Goal: Information Seeking & Learning: Learn about a topic

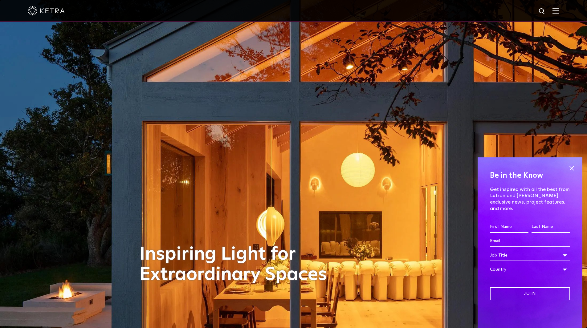
click at [559, 14] on img at bounding box center [555, 11] width 7 height 6
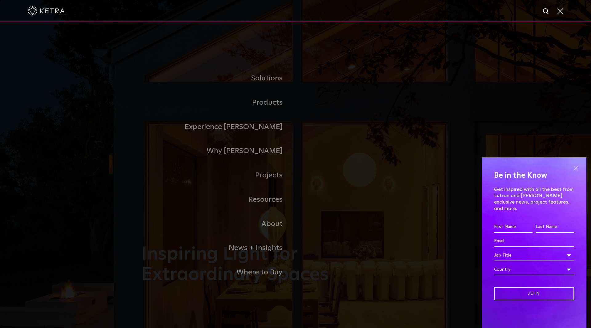
click at [574, 172] on span at bounding box center [575, 168] width 9 height 9
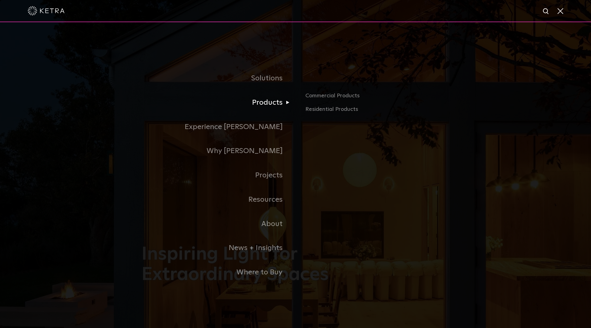
click at [279, 102] on link "Products" at bounding box center [219, 103] width 154 height 24
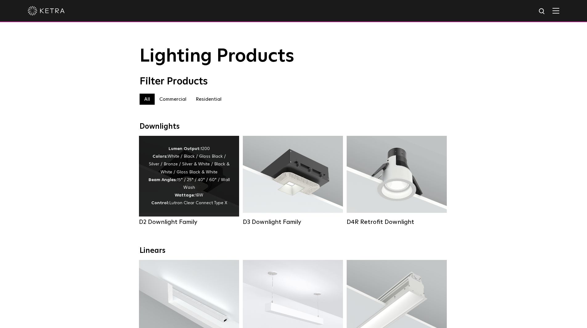
click at [187, 194] on div "Lumen Output: 1200 Colors: White / Black / Gloss Black / Silver / Bronze / Silv…" at bounding box center [189, 176] width 82 height 62
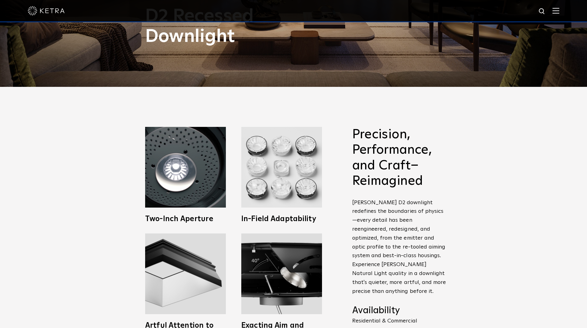
scroll to position [237, 0]
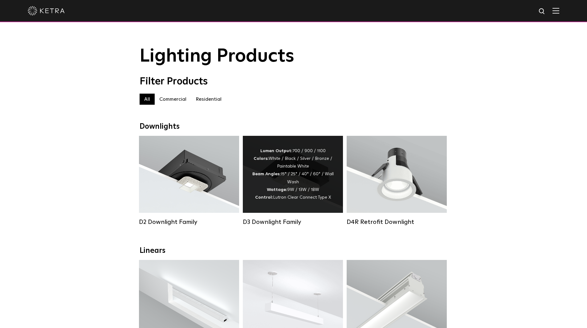
click at [307, 197] on span "Lutron Clear Connect Type X" at bounding box center [302, 197] width 58 height 4
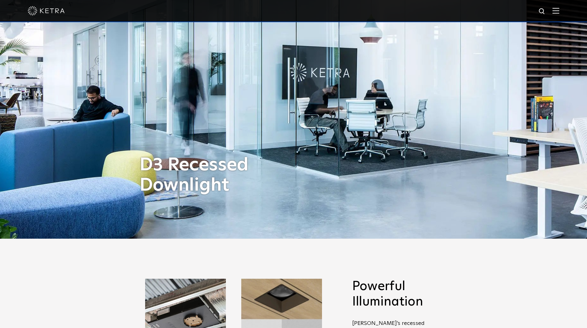
scroll to position [47, 0]
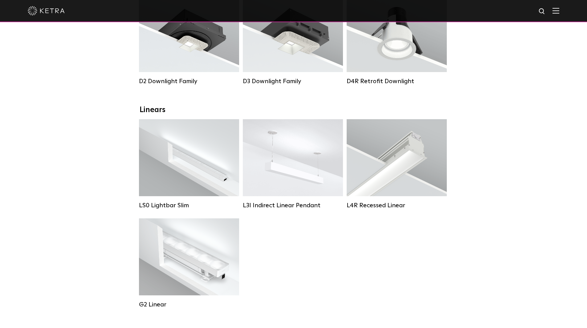
scroll to position [161, 0]
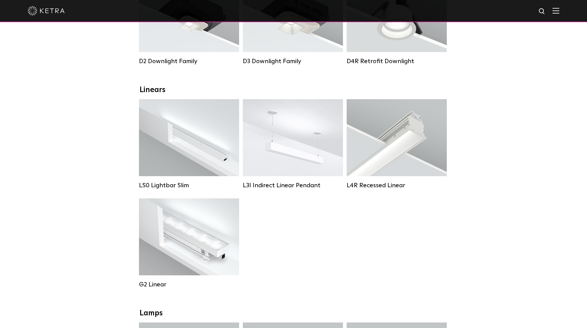
click at [292, 249] on div "LS0 Lightbar Slim Lumen Output: 200 / 350 Colors: White / Black Control: X96 Co…" at bounding box center [293, 198] width 313 height 198
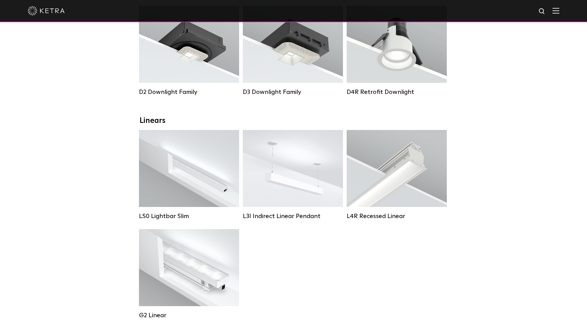
scroll to position [130, 0]
click at [368, 253] on div "LS0 Lightbar Slim Lumen Output: 200 / 350 Colors: White / Black Control: X96 Co…" at bounding box center [293, 229] width 313 height 198
click at [253, 258] on div "LS0 Lightbar Slim Lumen Output: 200 / 350 Colors: White / Black Control: X96 Co…" at bounding box center [293, 229] width 313 height 198
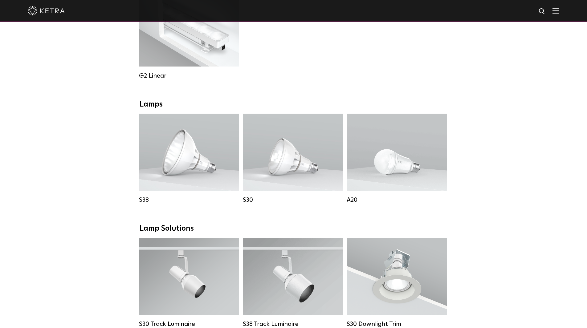
scroll to position [371, 0]
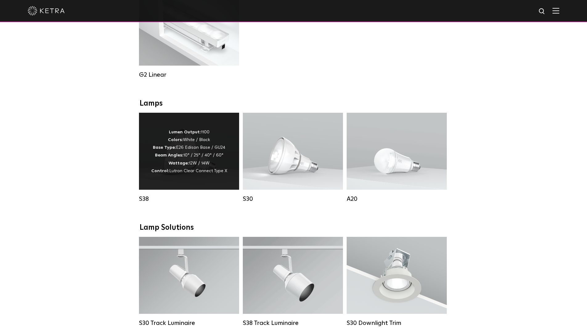
click at [236, 158] on div "Lumen Output: 1100 Colors: White / Black Base Type: E26 Edison Base / GU24 Beam…" at bounding box center [189, 151] width 100 height 77
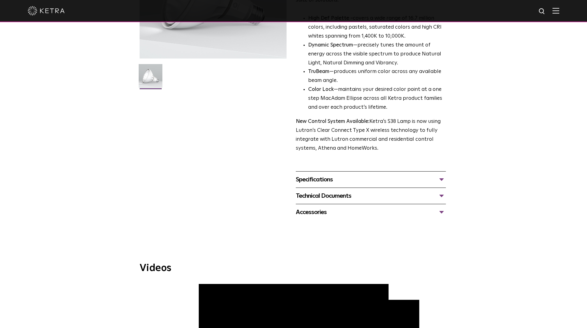
scroll to position [134, 0]
click at [379, 184] on div "Specifications" at bounding box center [371, 179] width 150 height 10
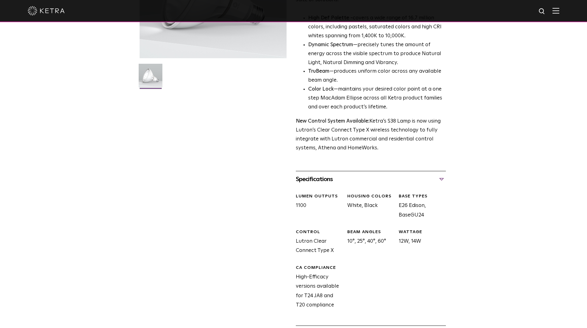
click at [380, 183] on div "Specifications" at bounding box center [371, 179] width 150 height 10
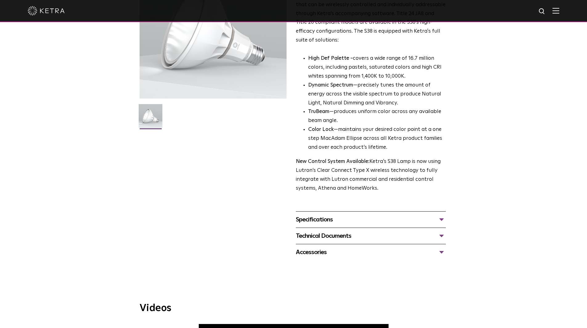
scroll to position [0, 0]
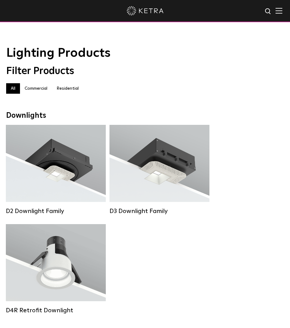
click at [176, 256] on div "D2 Downlight Family Lumen Output: 1200 Colors: White / Black / Gloss Black / Si…" at bounding box center [145, 224] width 283 height 198
click at [221, 281] on div "D2 Downlight Family Lumen Output: 1200 Colors: White / Black / Gloss Black / Si…" at bounding box center [145, 224] width 283 height 198
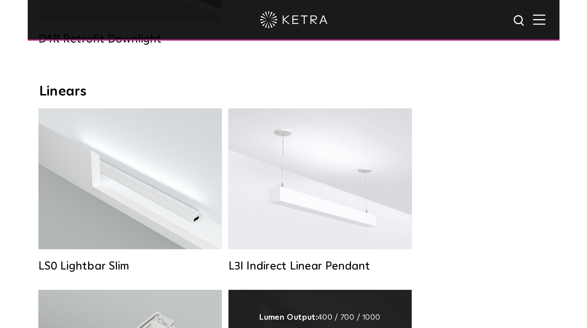
scroll to position [300, 0]
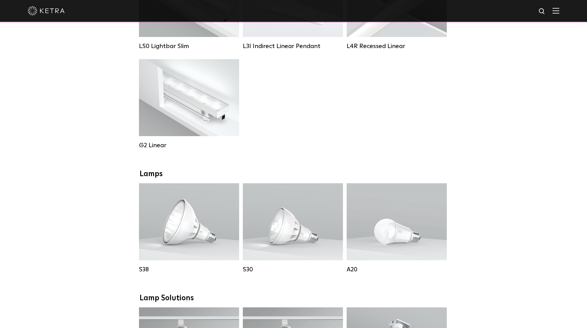
click at [487, 224] on div "Downlights D2 Downlight Family Lumen Output: 1200 Colors: White / Black / Gloss…" at bounding box center [293, 300] width 587 height 956
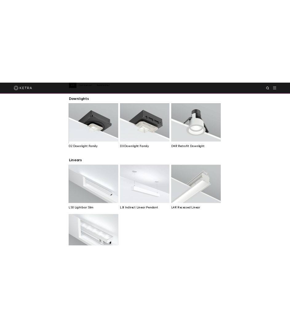
scroll to position [83, 0]
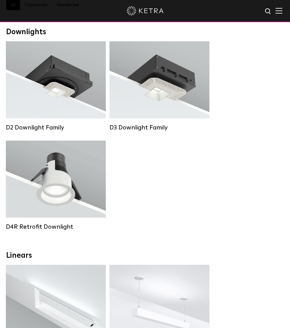
click at [236, 233] on div "D2 Downlight Family Lumen Output: 1200 Colors: White / Black / Gloss Black / Si…" at bounding box center [145, 140] width 283 height 198
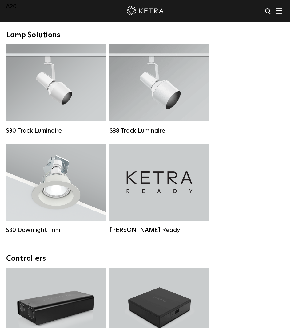
scroll to position [751, 0]
